Goal: Find specific page/section: Find specific page/section

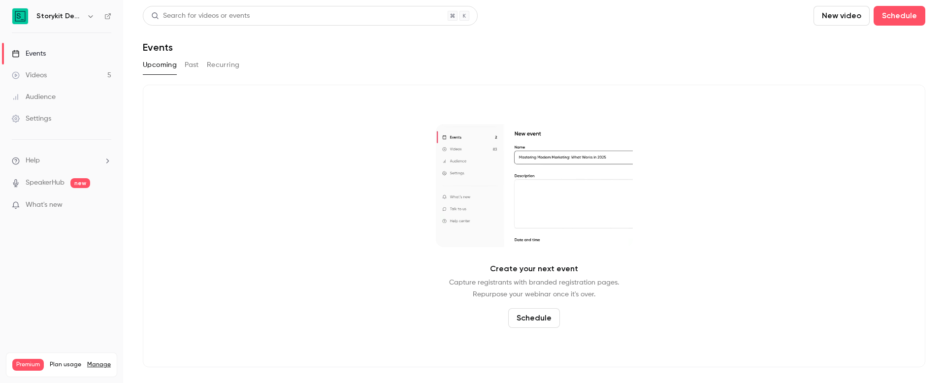
click at [89, 16] on icon "button" at bounding box center [90, 16] width 4 height 2
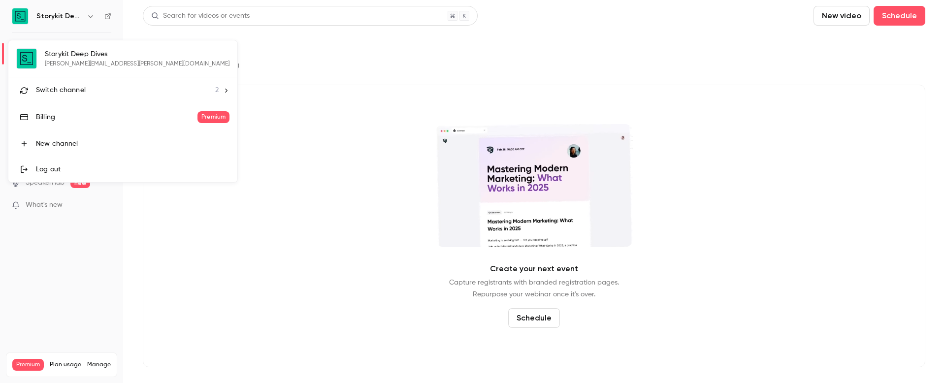
click at [95, 87] on div "Switch channel 2" at bounding box center [127, 90] width 183 height 10
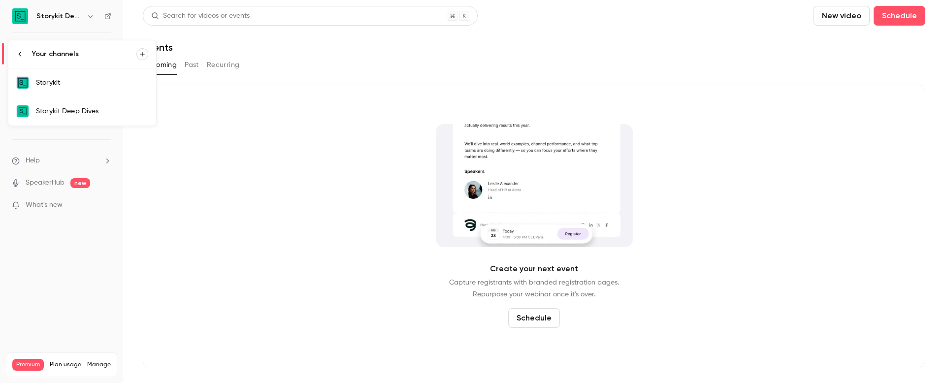
click at [94, 82] on div "Storykit" at bounding box center [92, 83] width 112 height 10
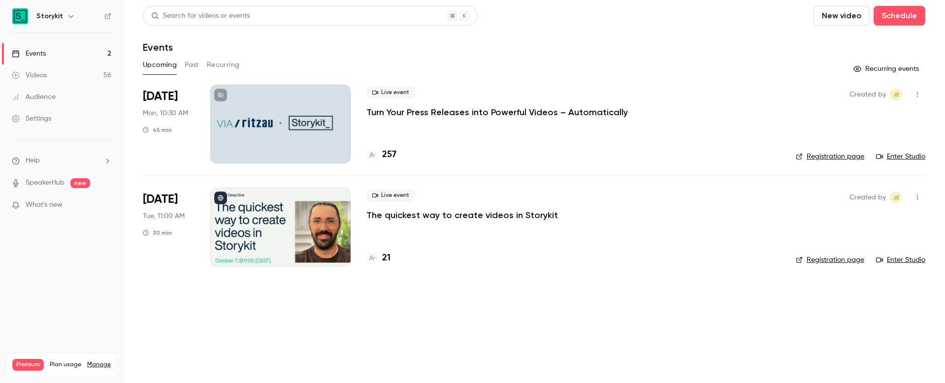
click at [411, 217] on p "The quickest way to create videos in Storykit" at bounding box center [463, 215] width 192 height 12
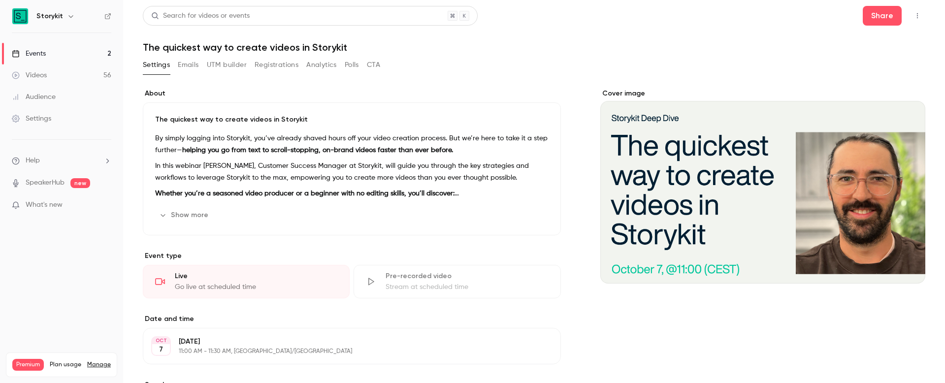
click at [281, 63] on button "Registrations" at bounding box center [277, 65] width 44 height 16
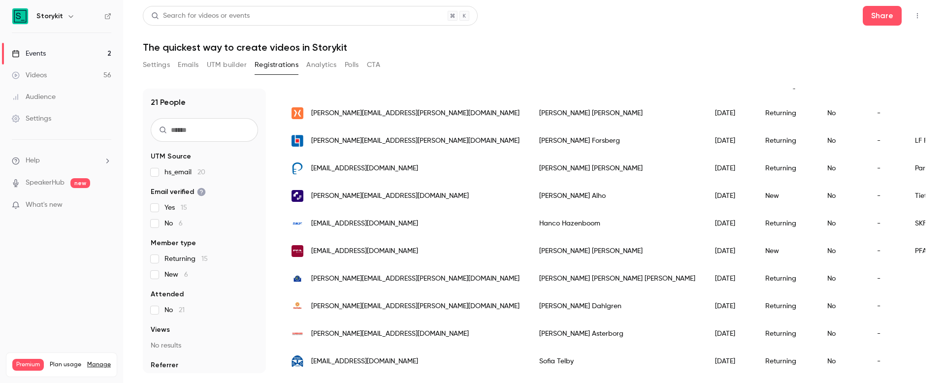
scroll to position [188, 0]
